Goal: Understand process/instructions: Learn how to perform a task or action

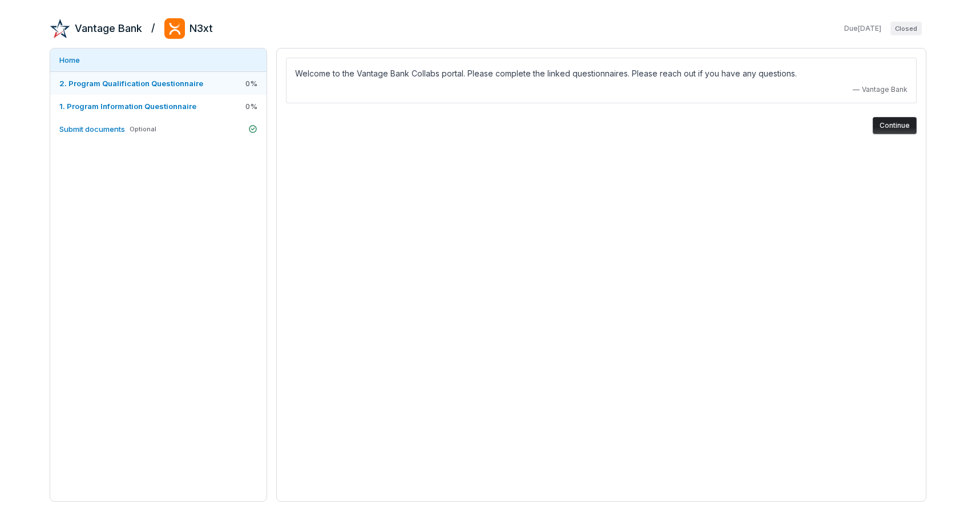
click at [163, 84] on span "2. Program Qualification Questionnaire" at bounding box center [131, 83] width 144 height 9
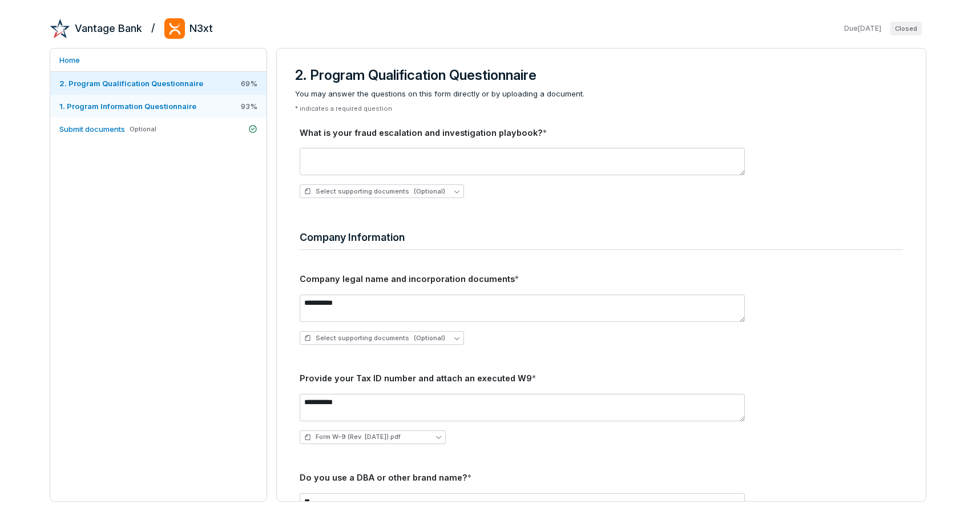
click at [158, 109] on span "1. Program Information Questionnaire" at bounding box center [127, 106] width 137 height 9
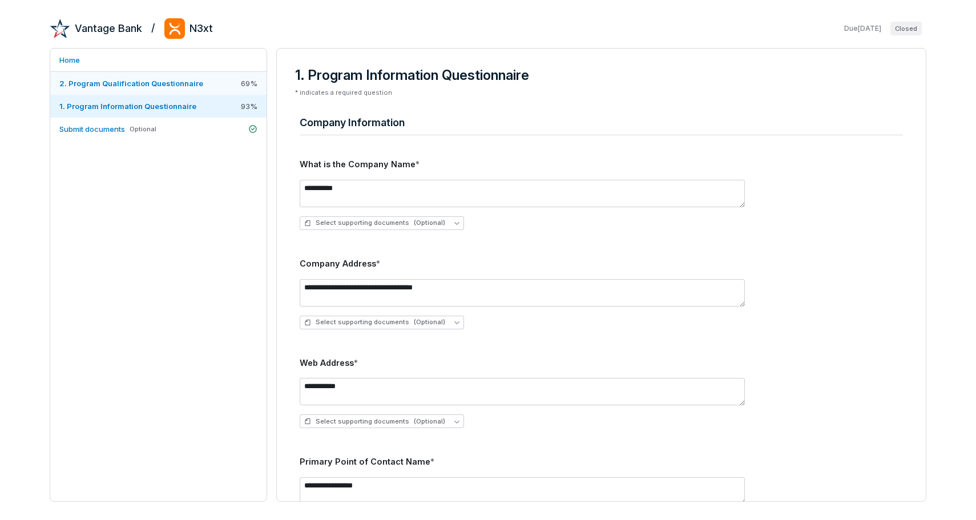
click at [169, 88] on span "2. Program Qualification Questionnaire" at bounding box center [131, 83] width 144 height 10
